Goal: Task Accomplishment & Management: Manage account settings

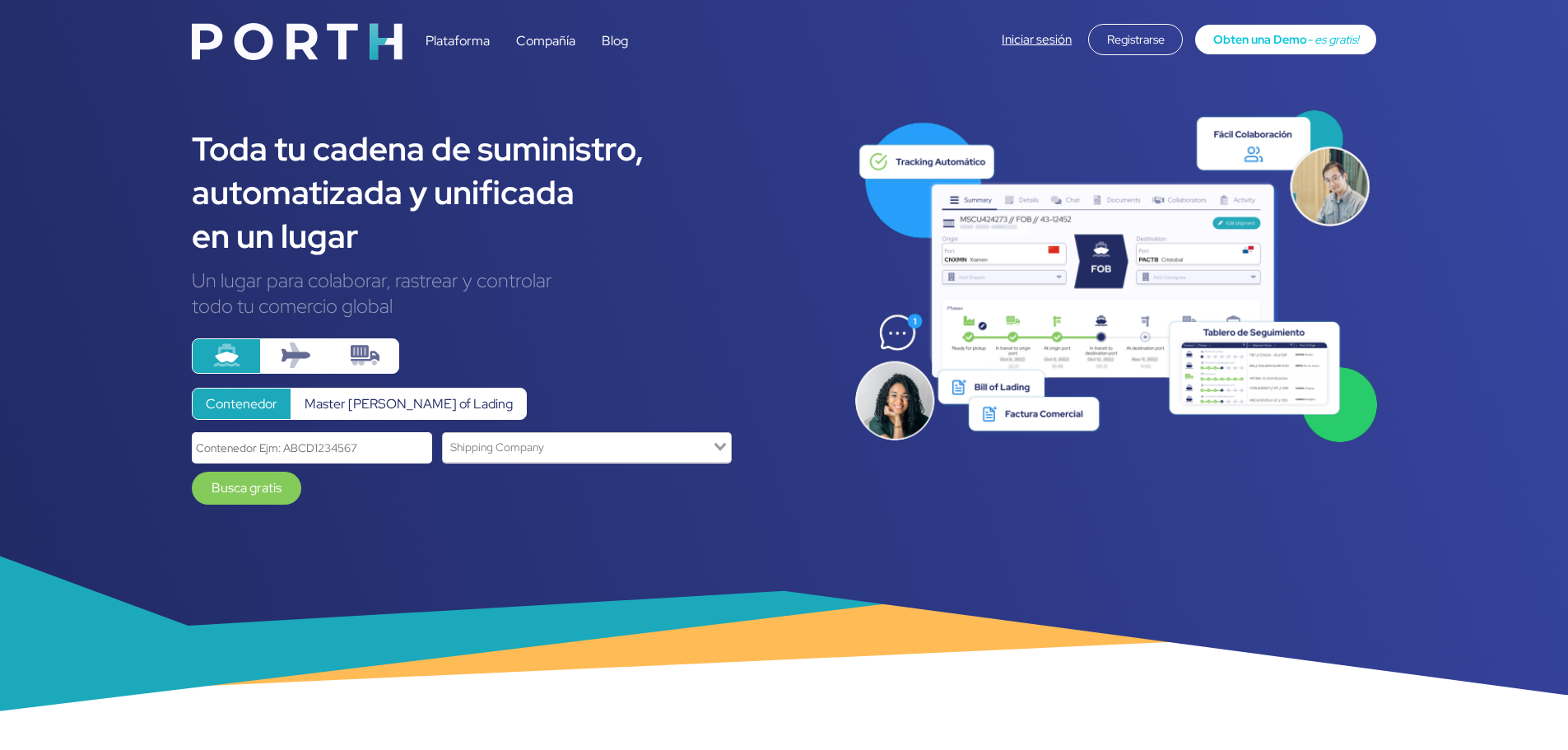
click at [1048, 36] on link "Iniciar sesión" at bounding box center [1037, 39] width 70 height 16
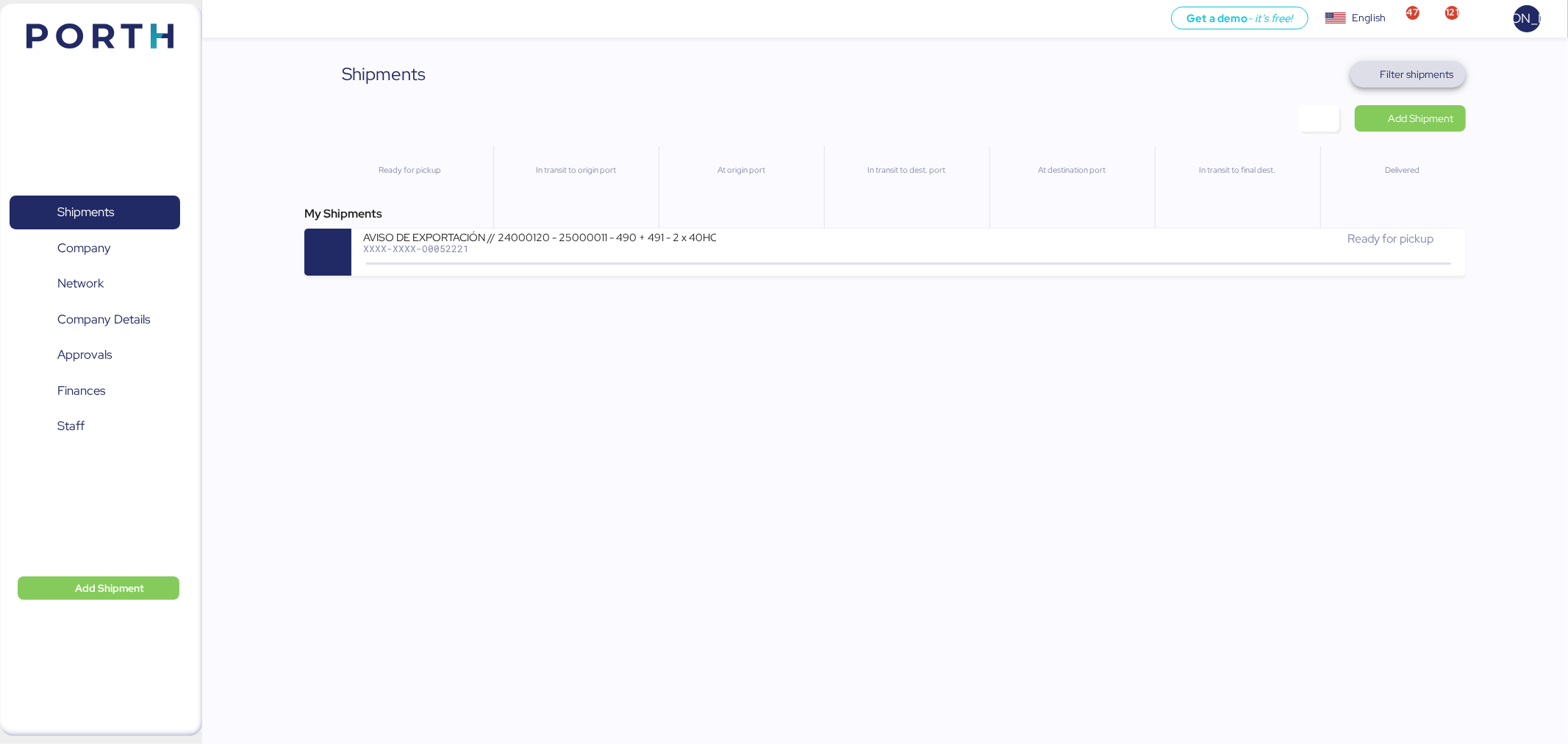
click at [1430, 81] on span "Filter shipments" at bounding box center [1418, 74] width 73 height 17
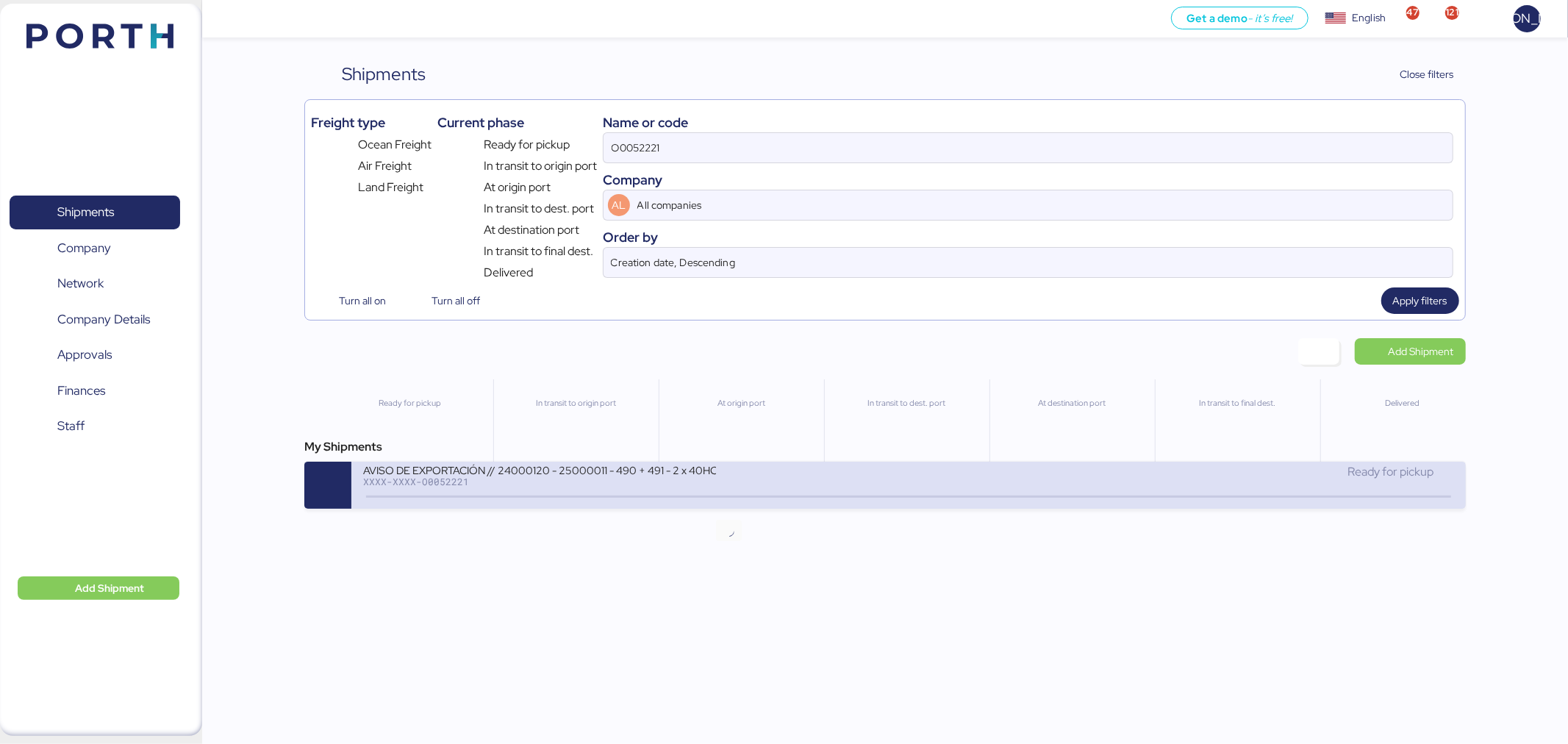
click at [726, 495] on icon at bounding box center [729, 497] width 71 height 16
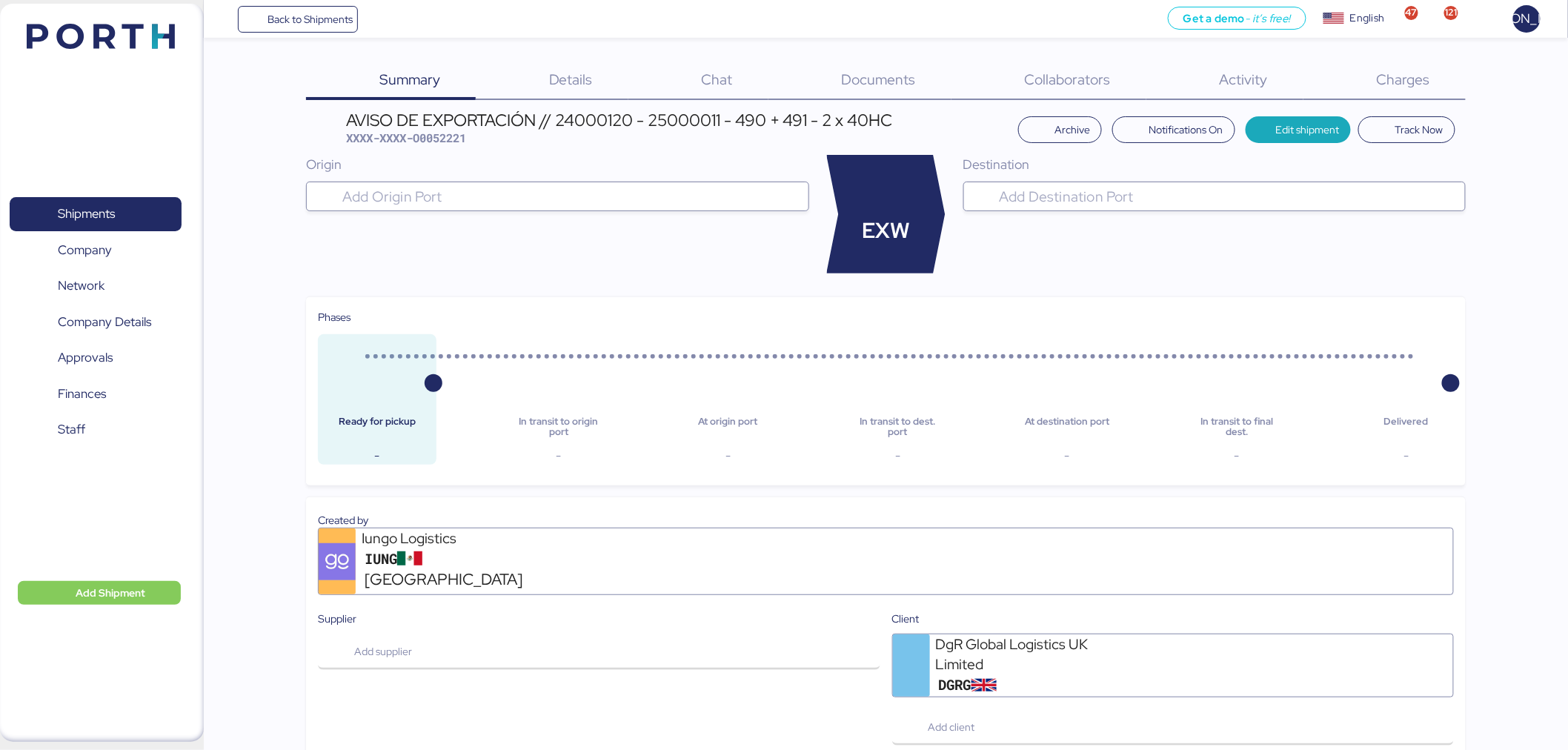
click at [1384, 68] on div "Charges 0" at bounding box center [1384, 81] width 162 height 38
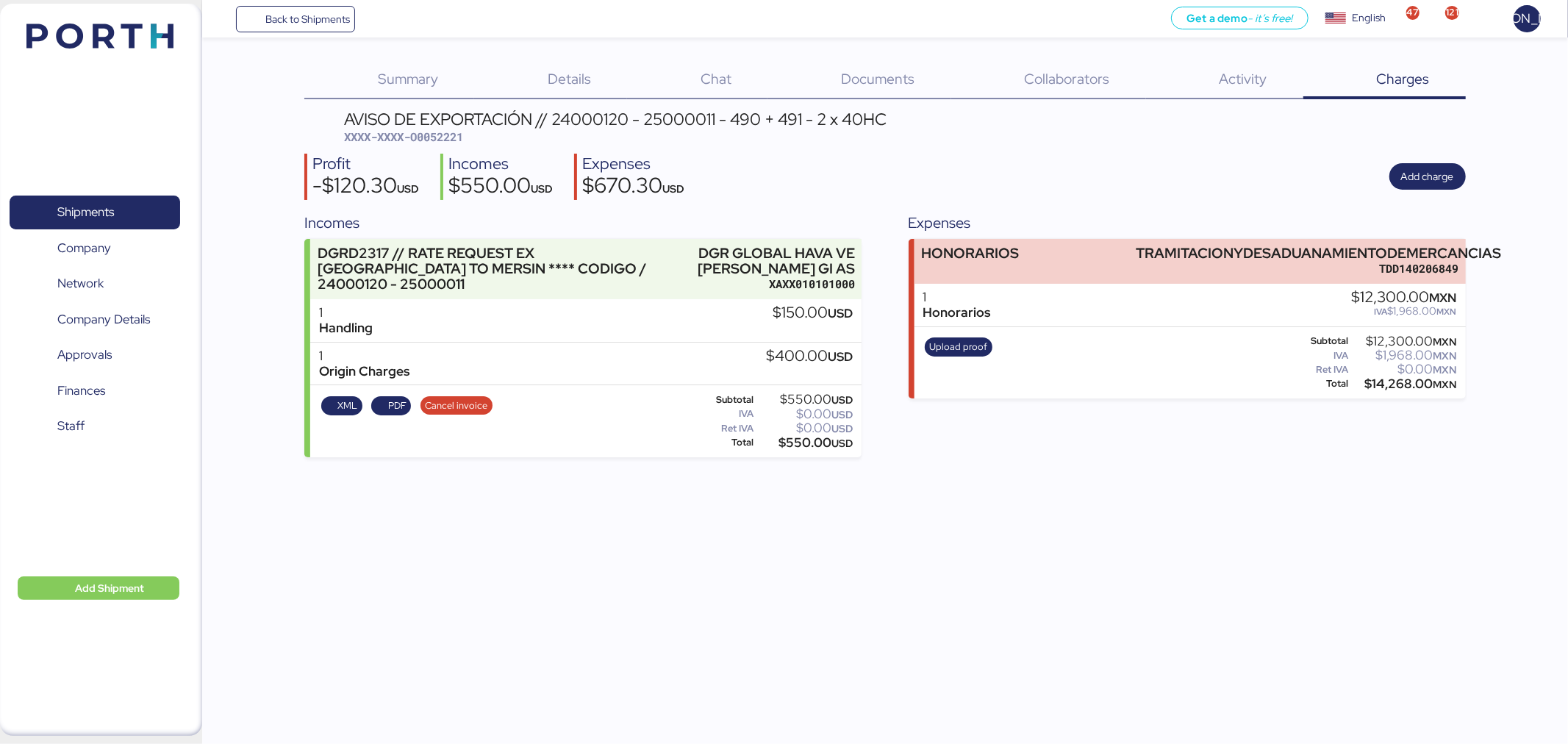
click at [375, 416] on div "XML PDF Cancel invoice" at bounding box center [406, 422] width 181 height 60
click at [378, 408] on span "PDF" at bounding box center [392, 405] width 30 height 16
